Goal: Transaction & Acquisition: Purchase product/service

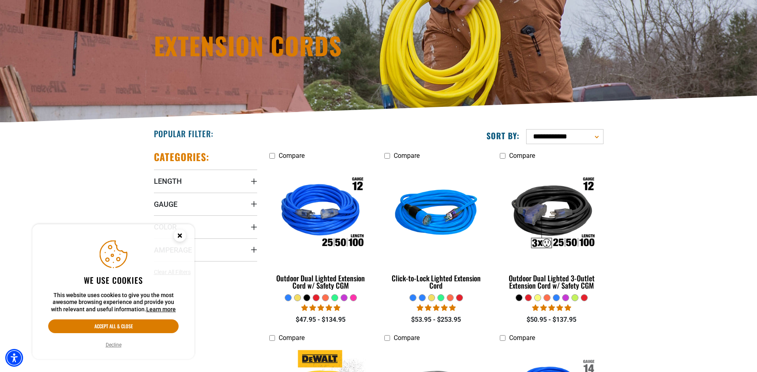
scroll to position [124, 0]
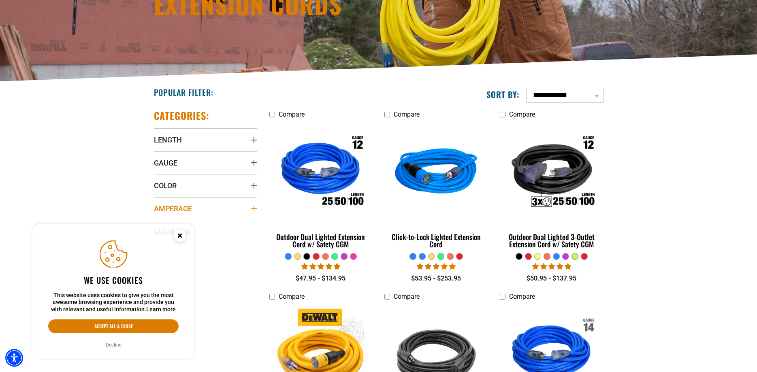
click at [252, 208] on icon "Amperage" at bounding box center [254, 208] width 6 height 6
click at [180, 232] on circle "Close this option" at bounding box center [180, 236] width 12 height 12
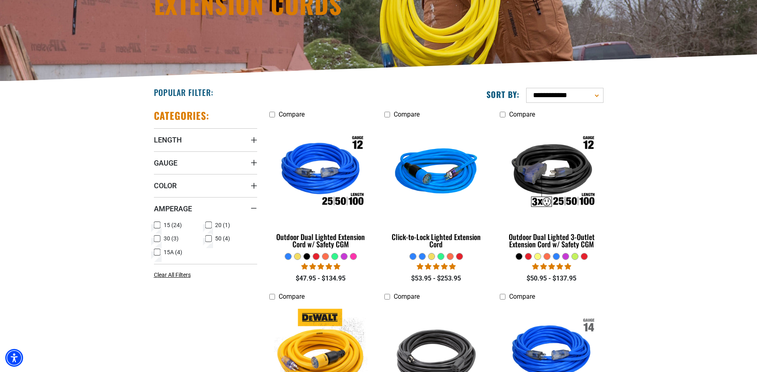
click at [209, 223] on icon at bounding box center [208, 225] width 6 height 11
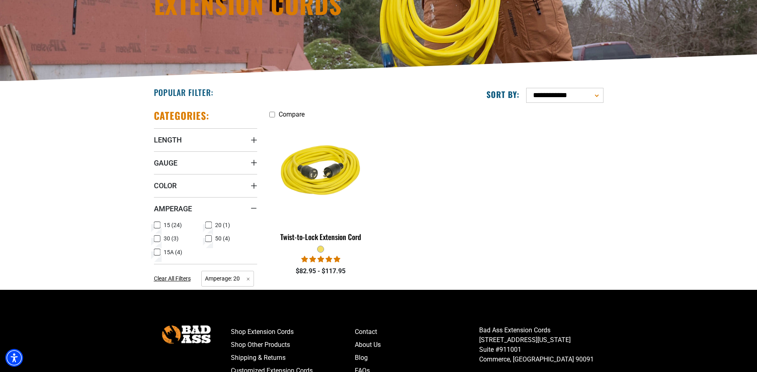
click at [209, 226] on icon at bounding box center [209, 225] width 4 height 2
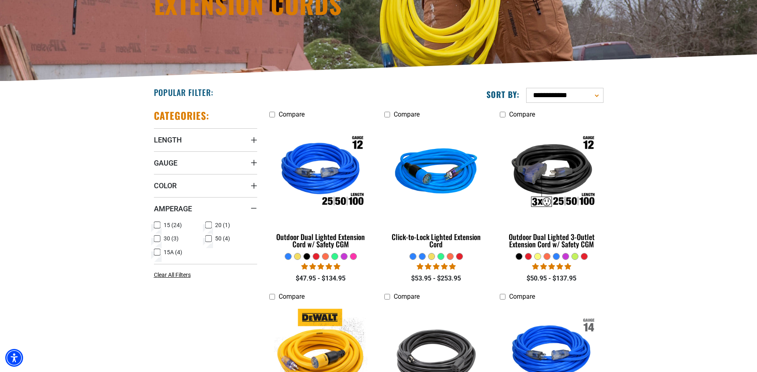
click at [157, 252] on icon at bounding box center [157, 252] width 6 height 11
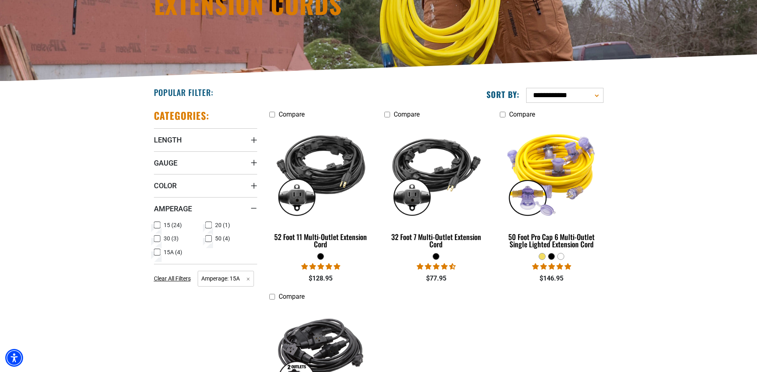
click at [156, 251] on icon at bounding box center [157, 252] width 5 height 4
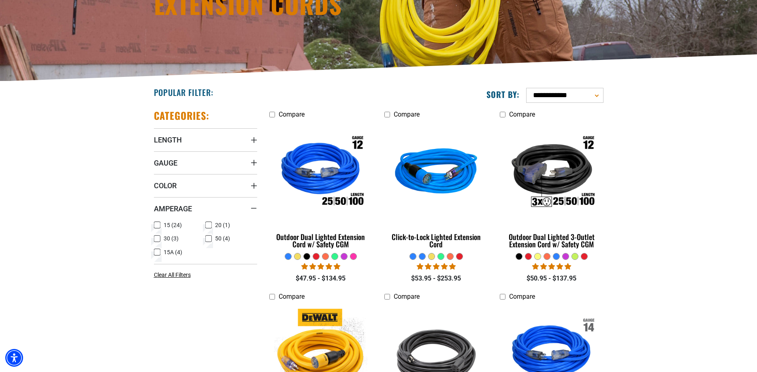
click at [158, 226] on icon at bounding box center [157, 225] width 6 height 11
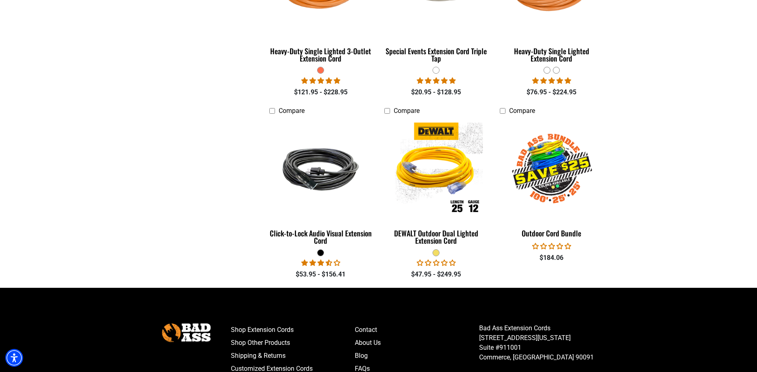
scroll to position [1446, 0]
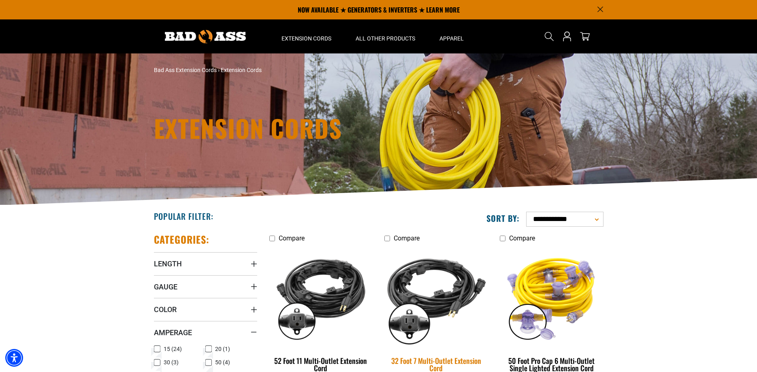
scroll to position [41, 0]
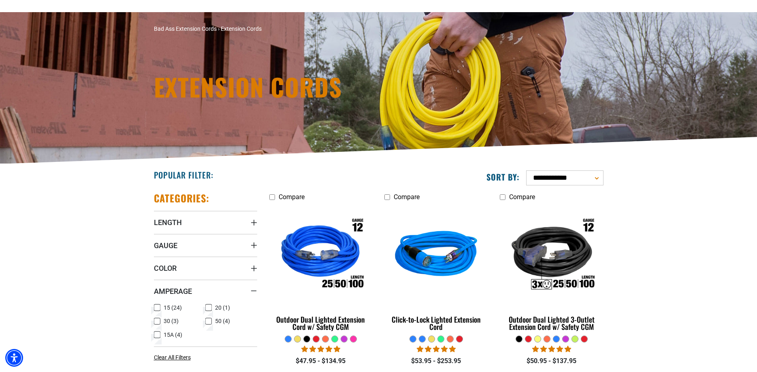
scroll to position [124, 0]
